Goal: Information Seeking & Learning: Learn about a topic

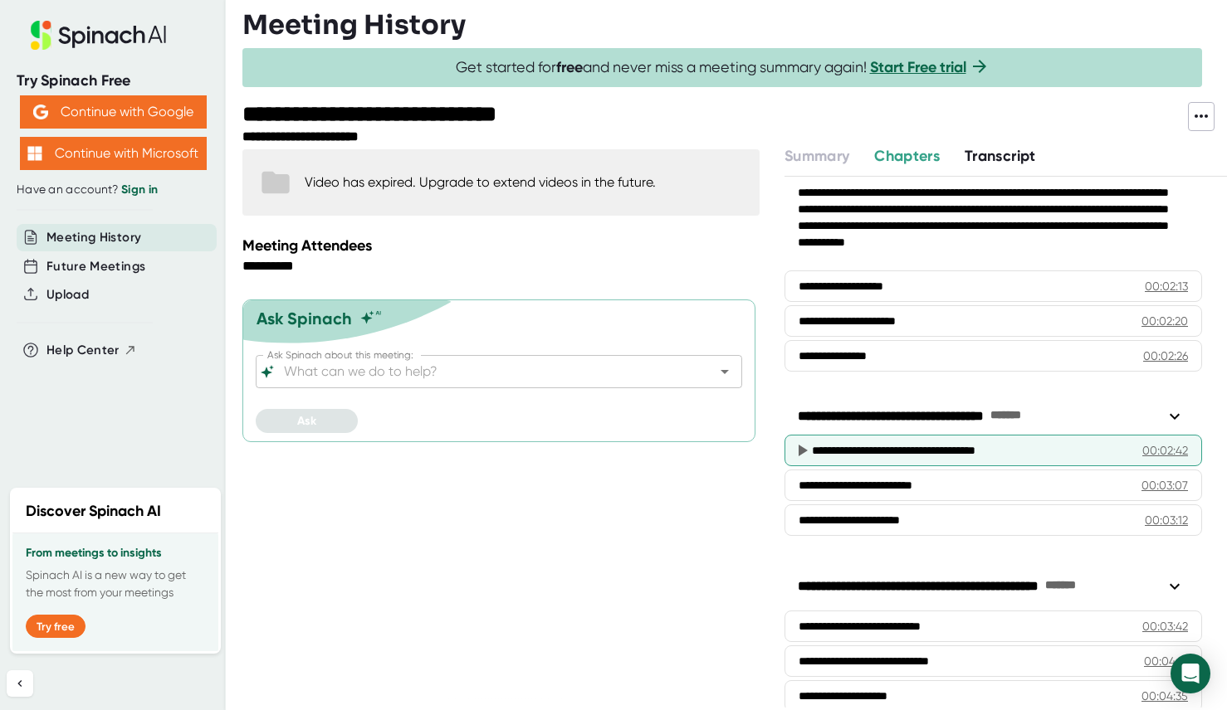
scroll to position [88, 0]
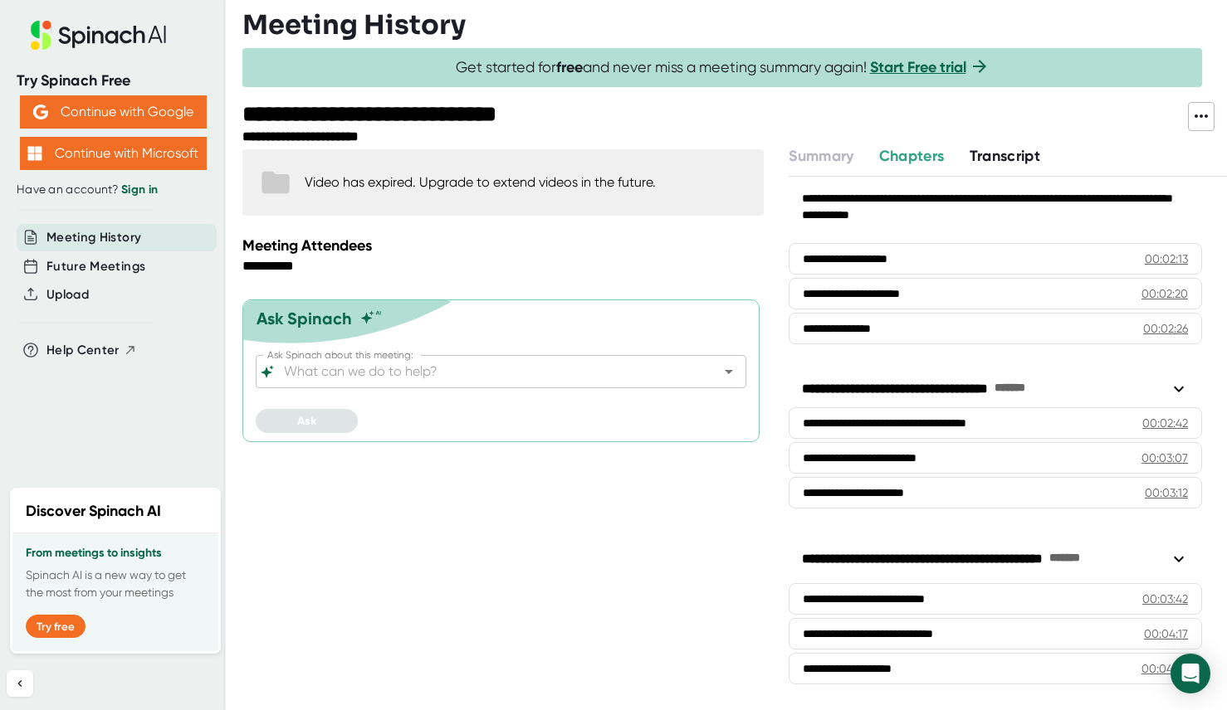
click at [1006, 157] on span "Transcript" at bounding box center [1004, 156] width 71 height 18
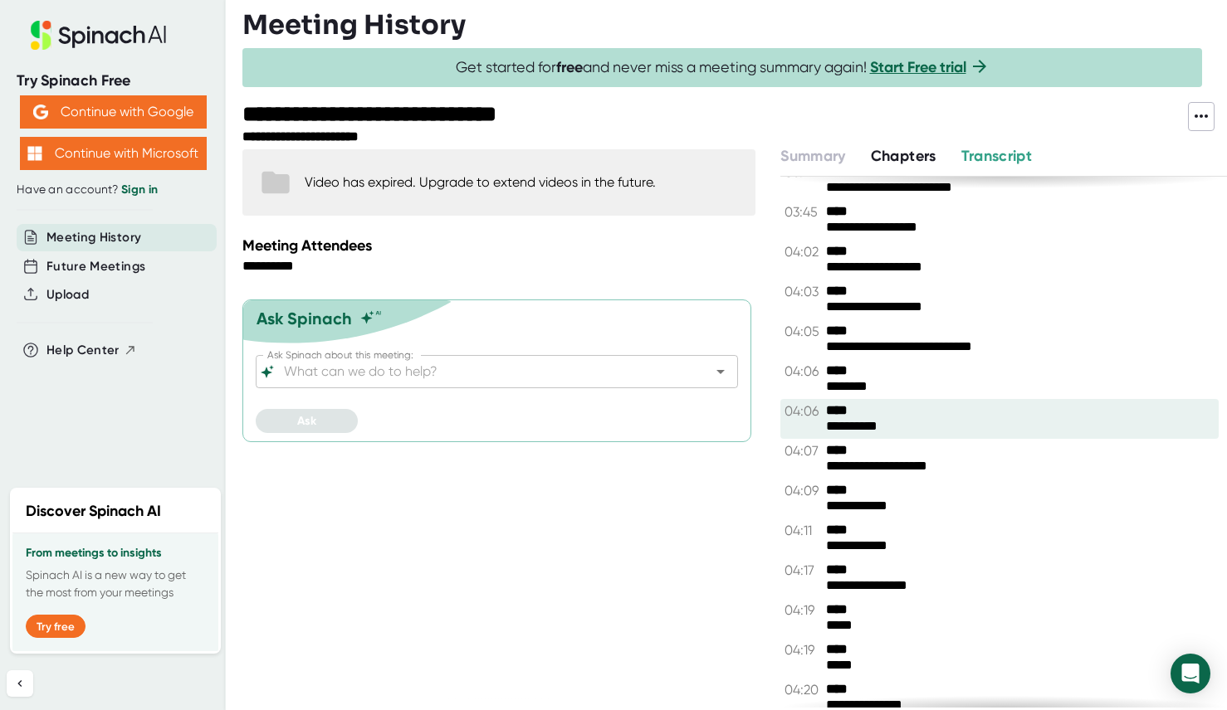
scroll to position [1708, 0]
